Goal: Navigation & Orientation: Find specific page/section

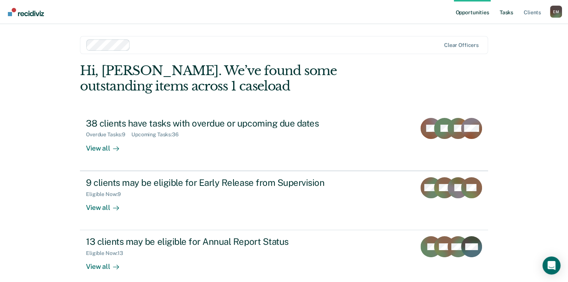
click at [512, 16] on link "Tasks" at bounding box center [507, 12] width 17 height 24
